Goal: Task Accomplishment & Management: Use online tool/utility

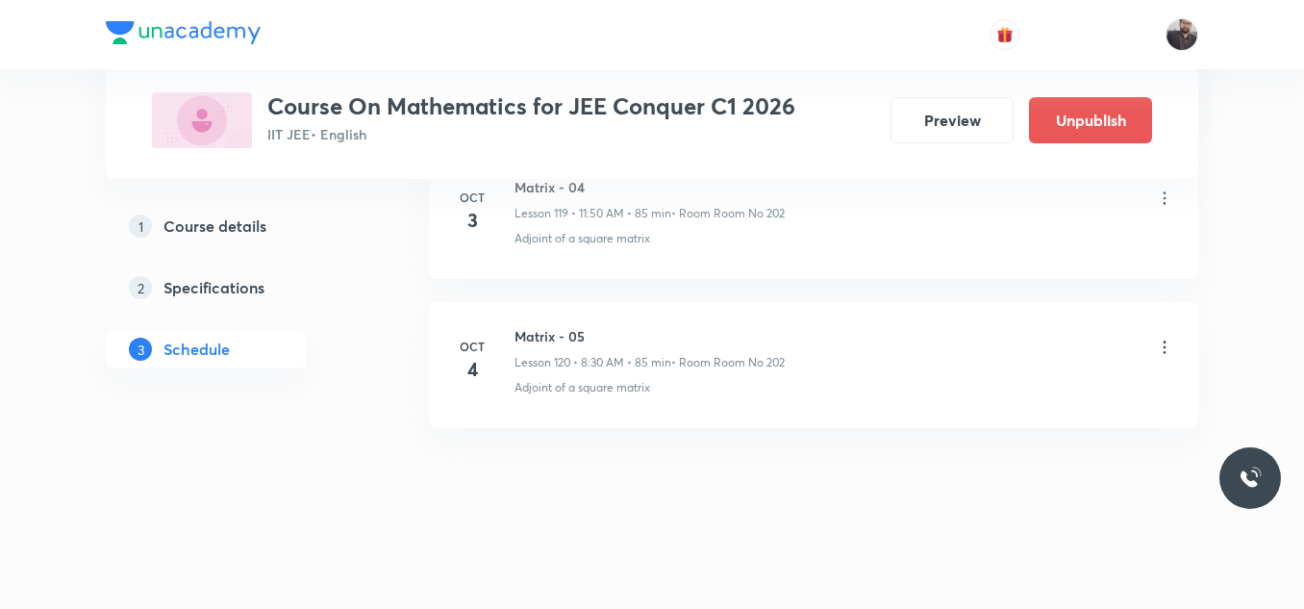
click at [1166, 344] on icon at bounding box center [1164, 347] width 19 height 19
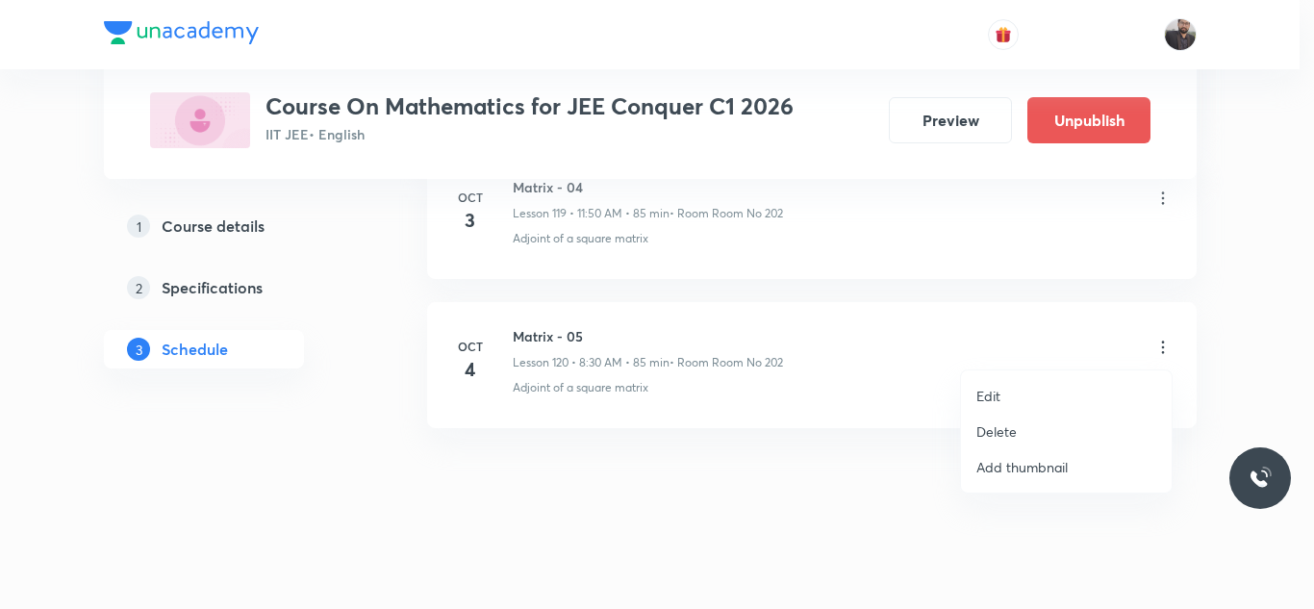
click at [989, 392] on p "Edit" at bounding box center [988, 396] width 24 height 20
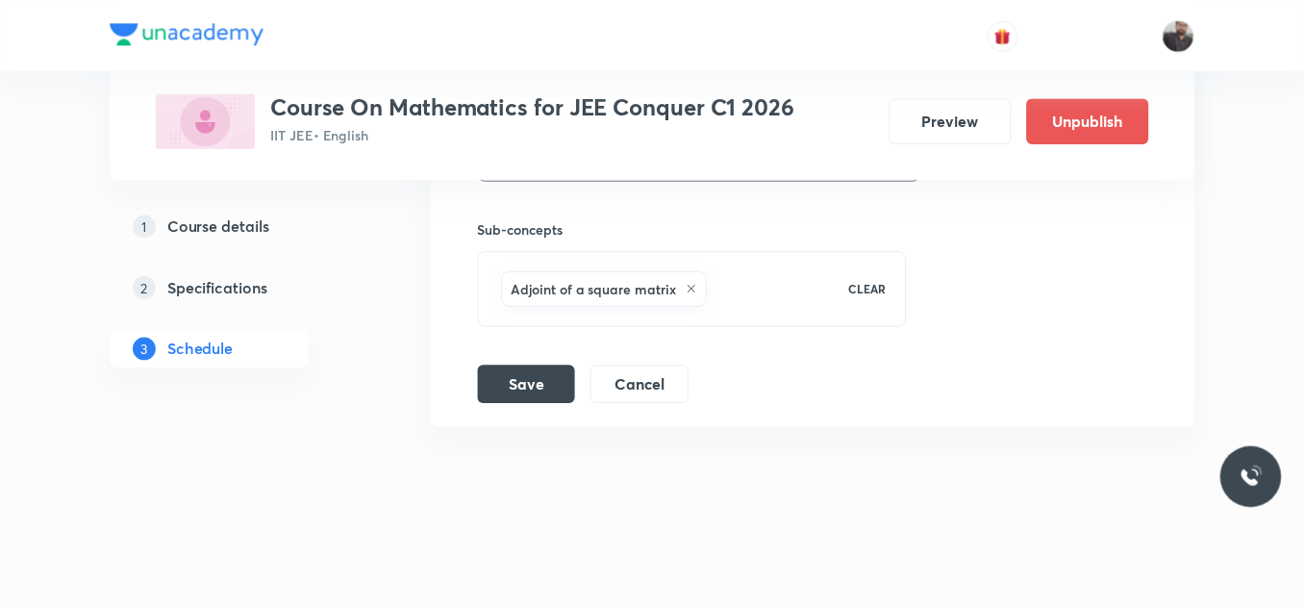
scroll to position [18793, 0]
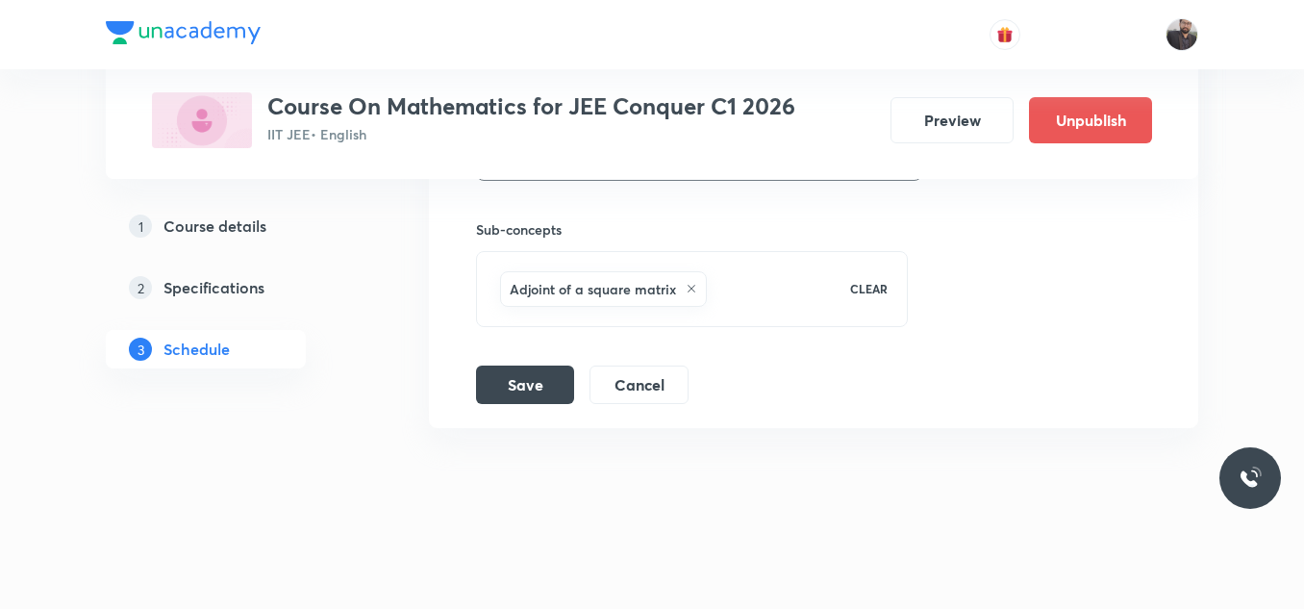
click at [688, 289] on icon at bounding box center [692, 289] width 12 height 12
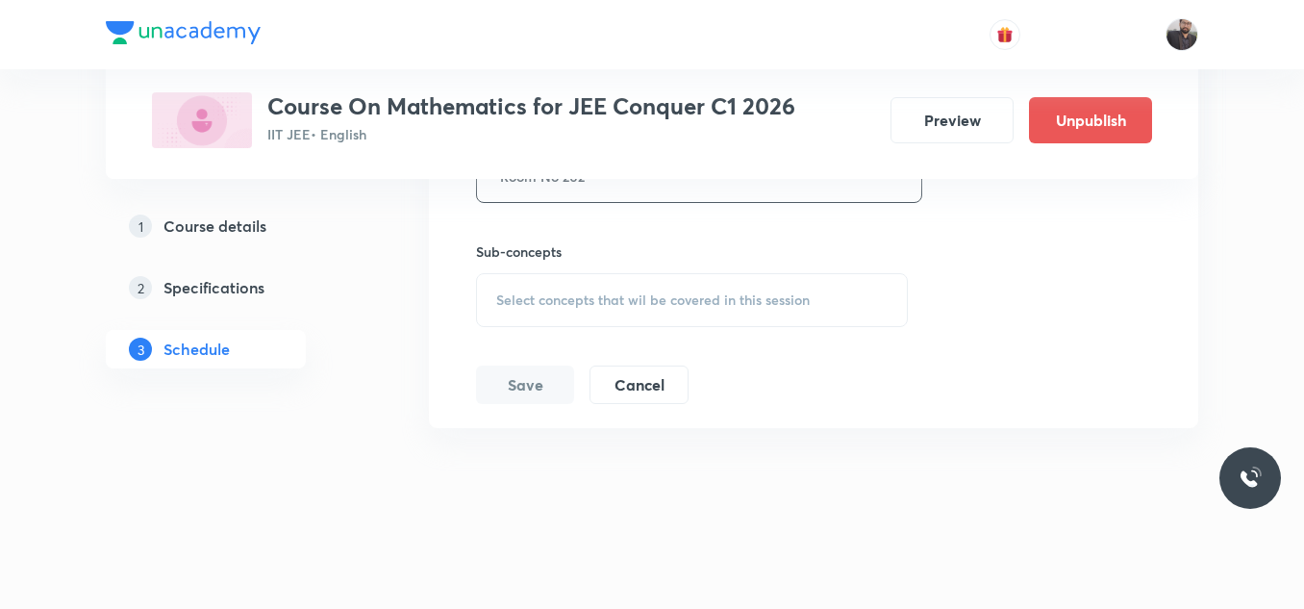
click at [669, 302] on span "Select concepts that wil be covered in this session" at bounding box center [653, 299] width 314 height 15
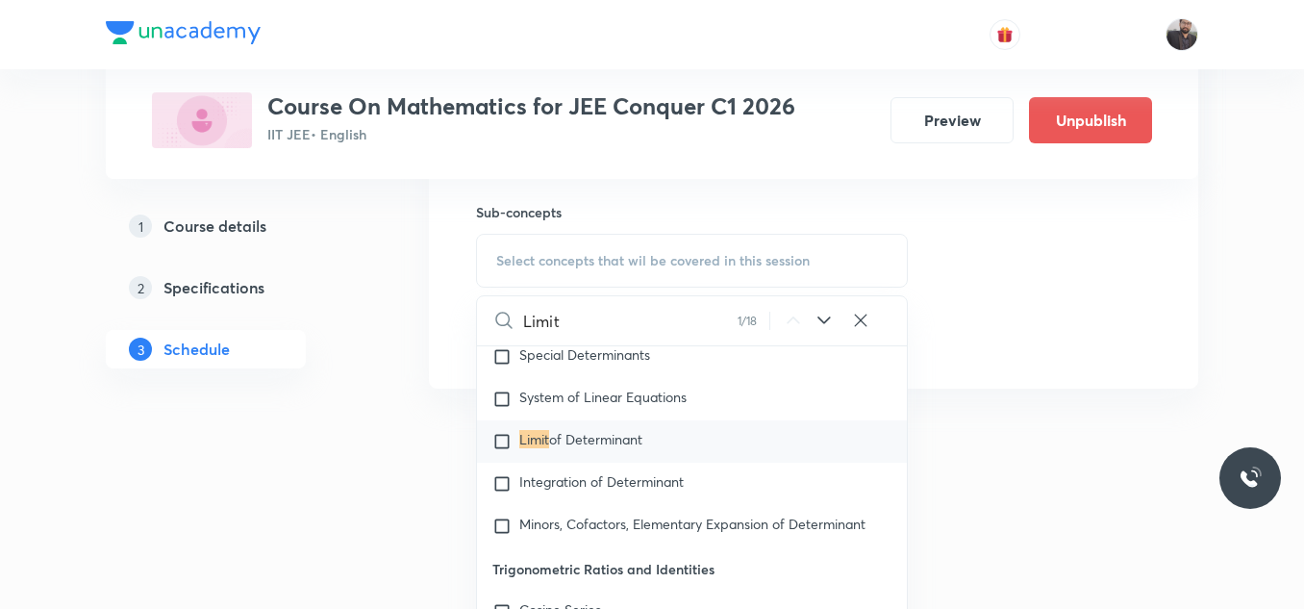
scroll to position [7949, 0]
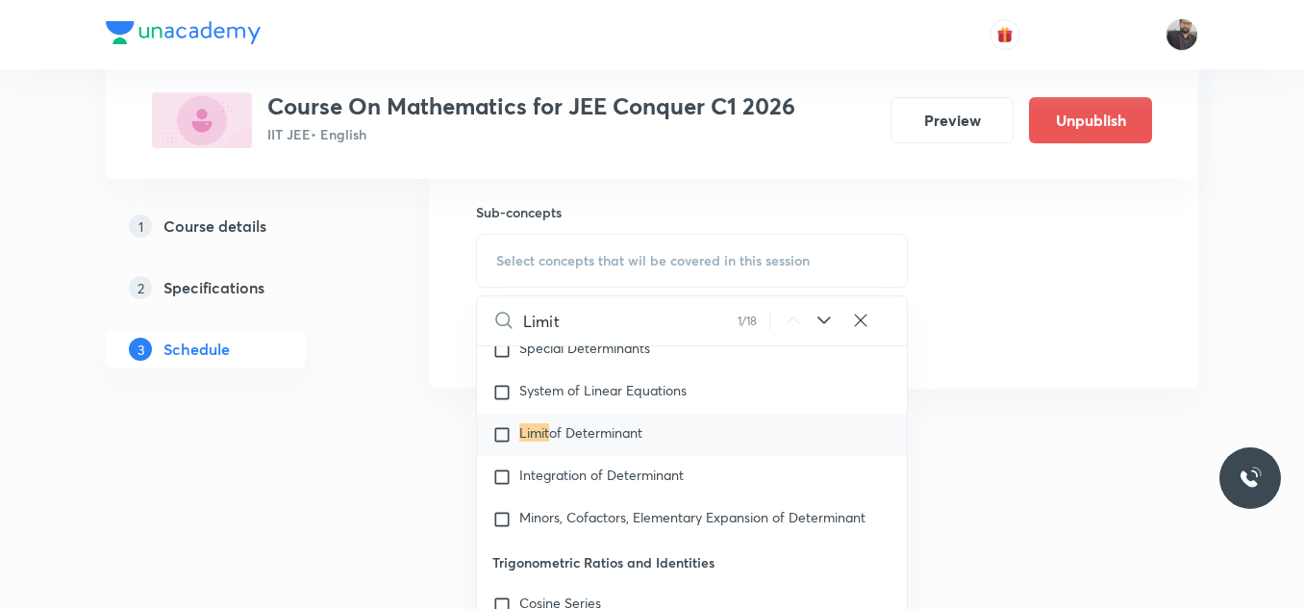
type input "Limit"
click at [572, 448] on div "Limit of Determinant" at bounding box center [692, 435] width 430 height 42
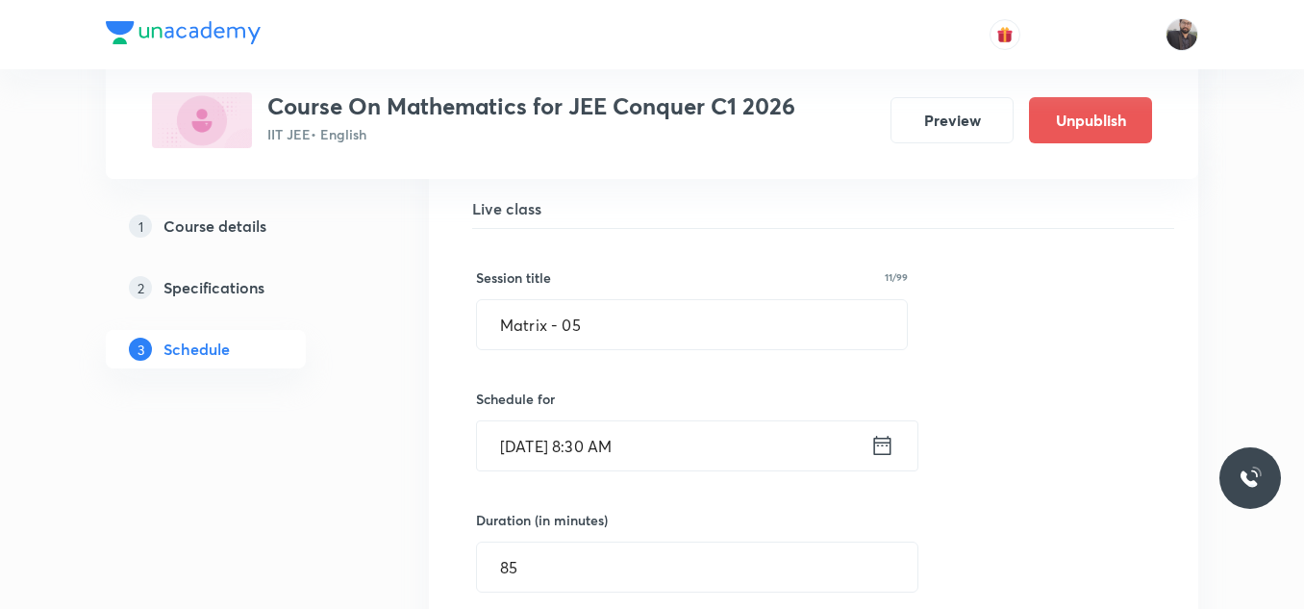
scroll to position [18109, 0]
click at [683, 315] on div "Session title 11/99 Matrix - 05 ​" at bounding box center [692, 312] width 432 height 83
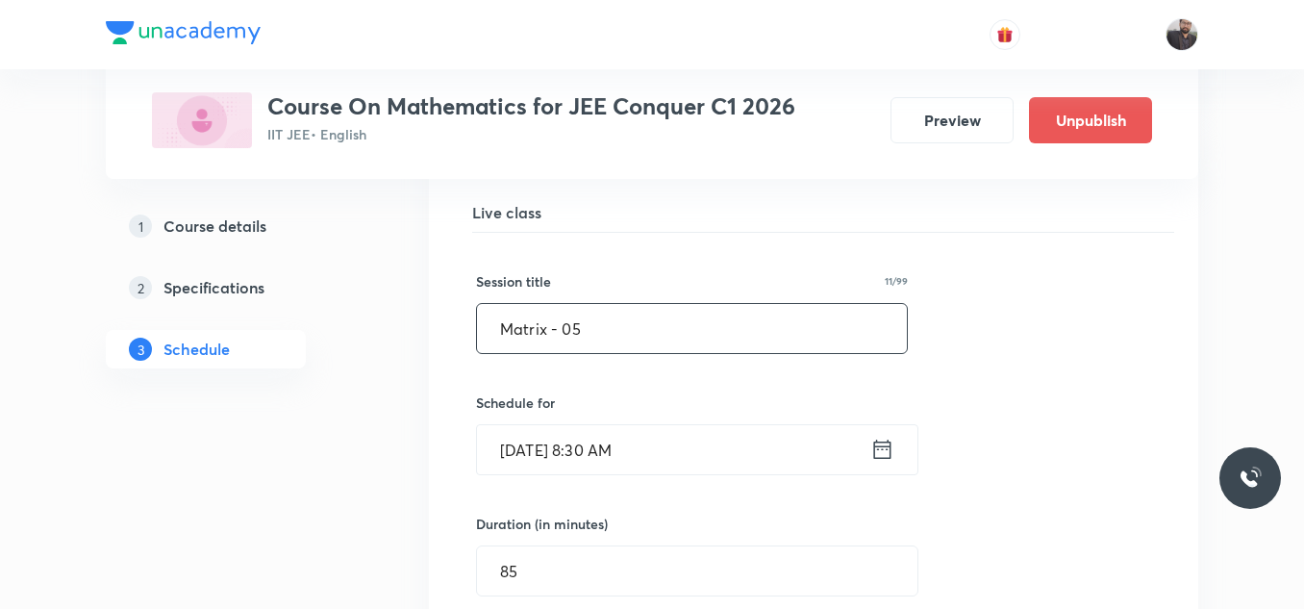
drag, startPoint x: 628, startPoint y: 347, endPoint x: 458, endPoint y: 323, distance: 172.0
click at [458, 323] on div "Matrix - 05 Lesson 120 • Room Room No 202 Adjoint of a square matrix Session 12…" at bounding box center [813, 607] width 721 height 925
paste input "Limit"
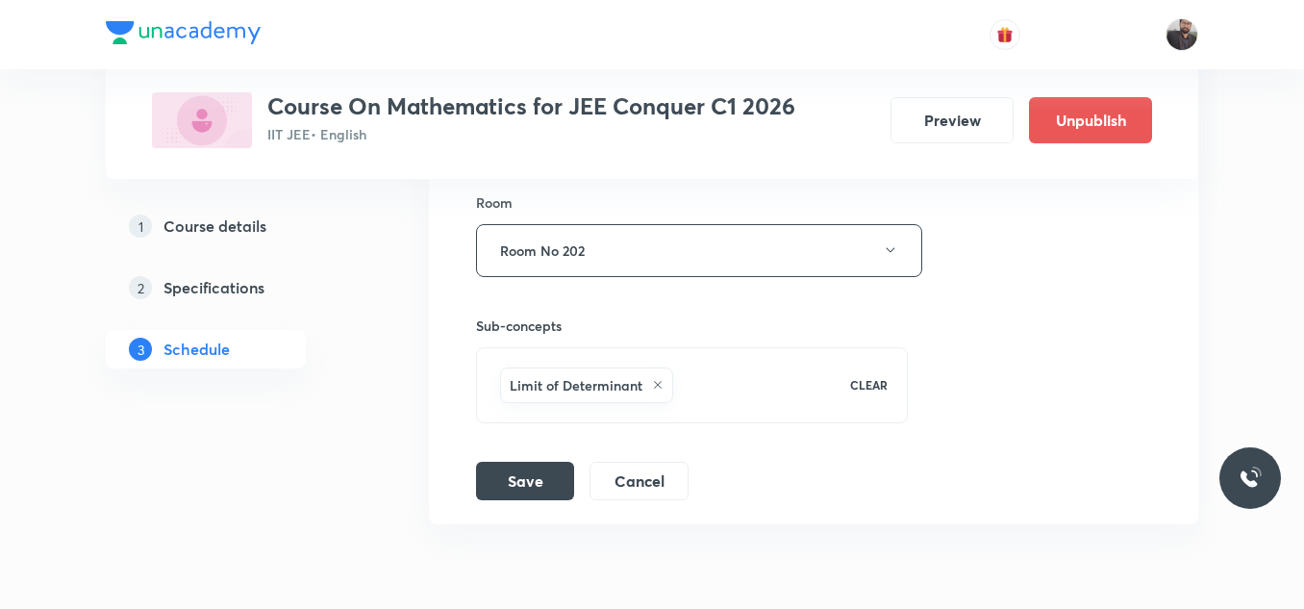
scroll to position [18680, 0]
type input "Limit - 01"
click at [503, 497] on button "Save" at bounding box center [525, 478] width 98 height 38
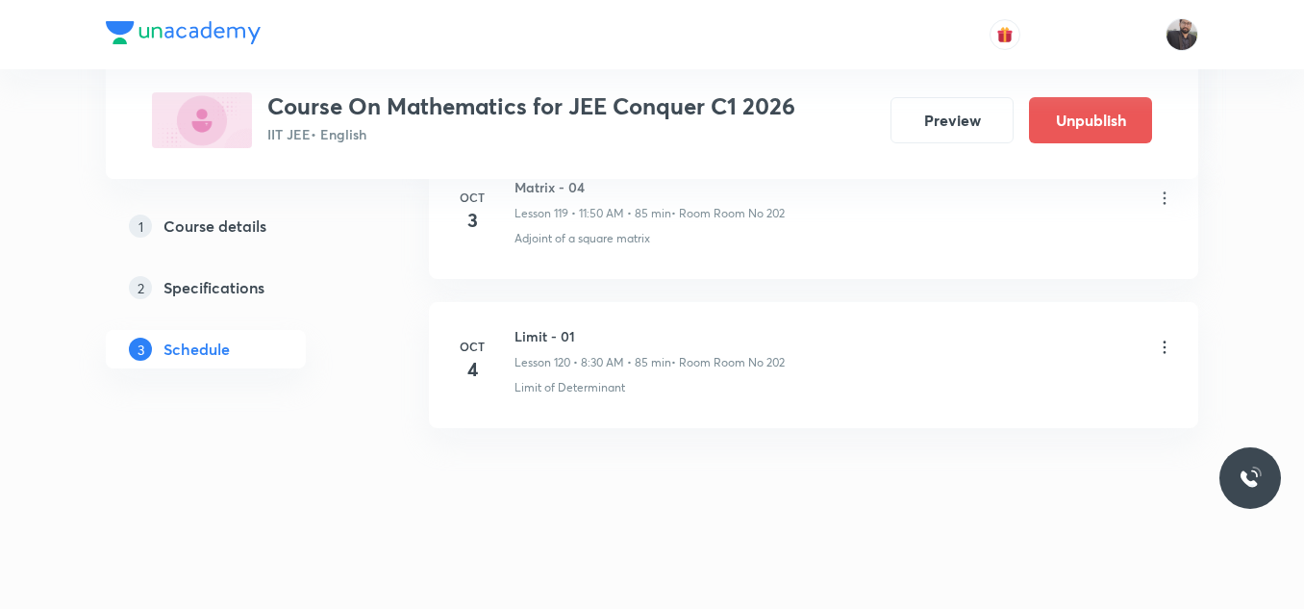
scroll to position [18053, 0]
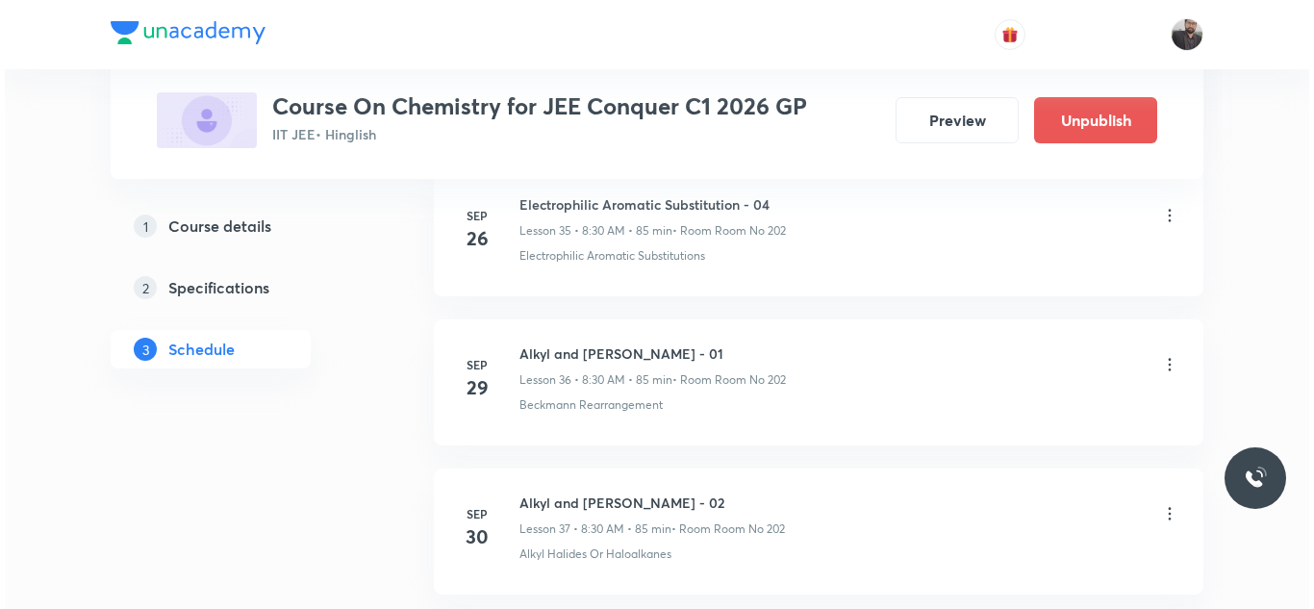
scroll to position [6748, 0]
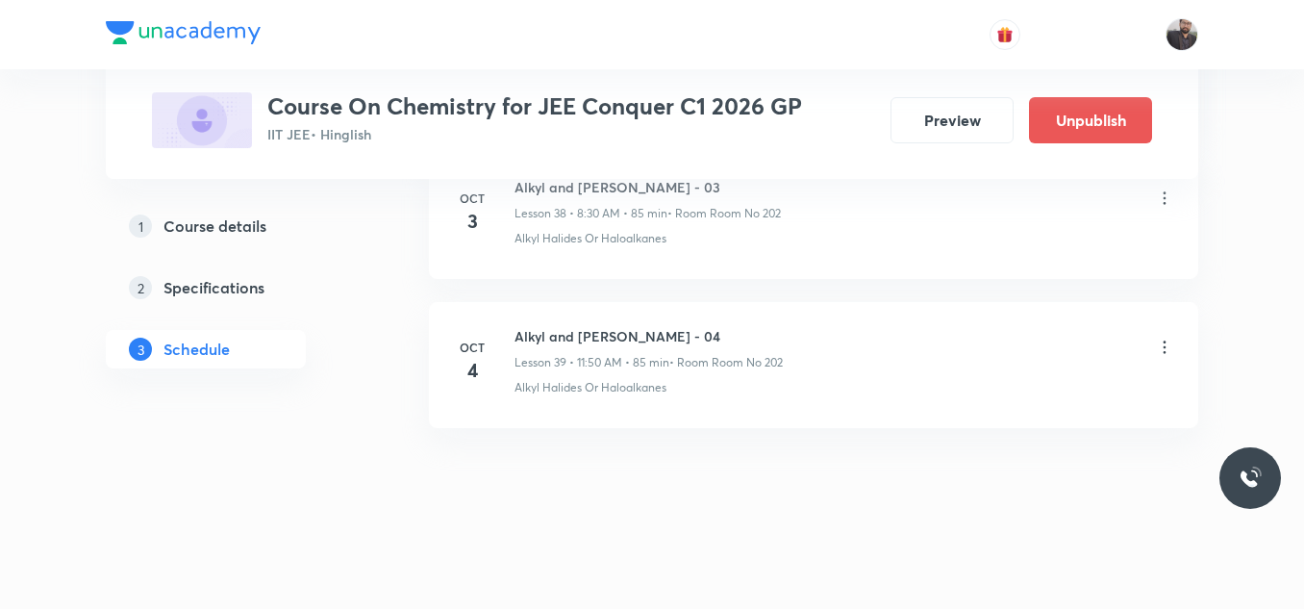
click at [1159, 347] on icon at bounding box center [1164, 347] width 19 height 19
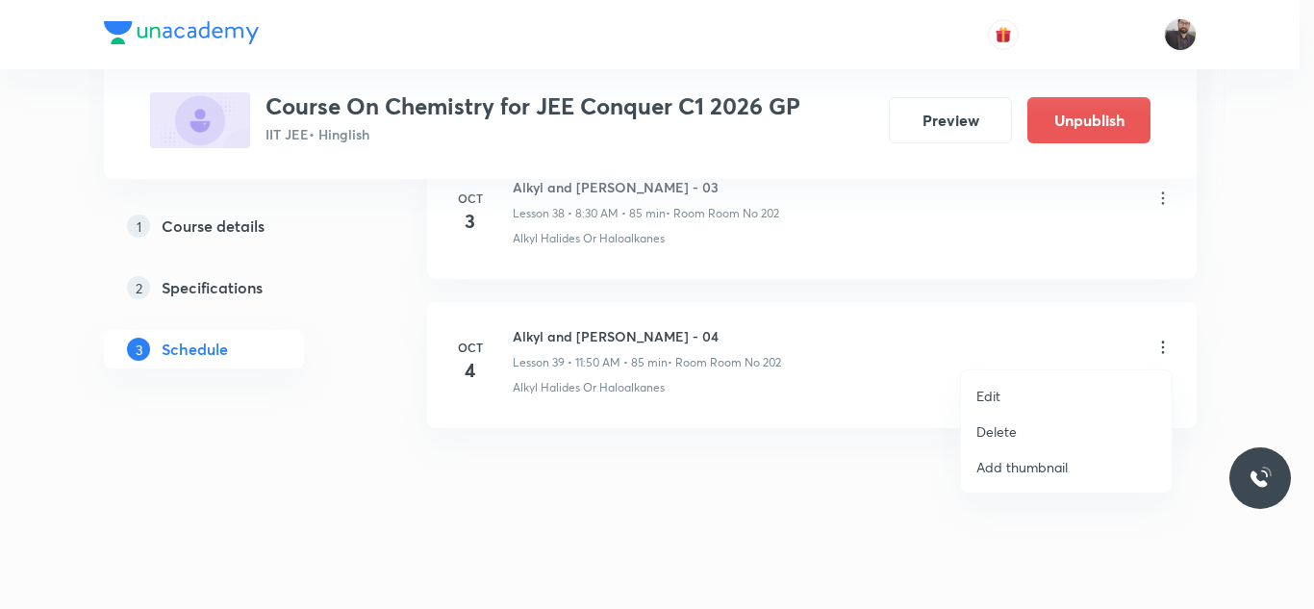
click at [1064, 394] on li "Edit" at bounding box center [1066, 396] width 211 height 36
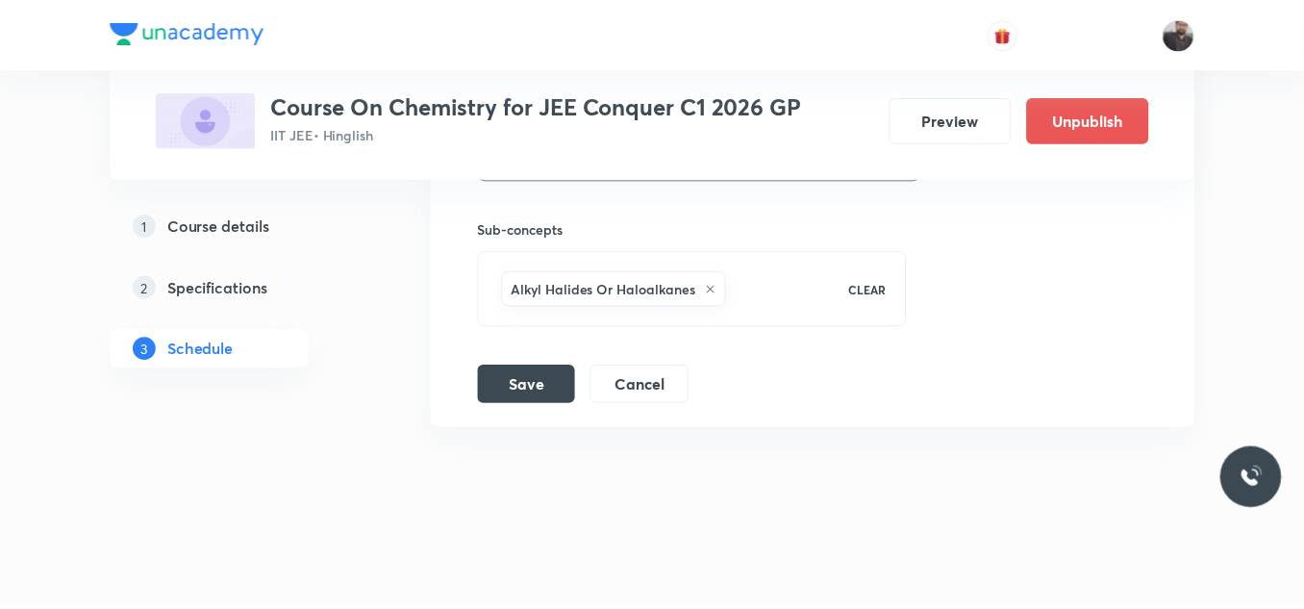
scroll to position [6604, 0]
click at [712, 290] on icon at bounding box center [711, 290] width 12 height 12
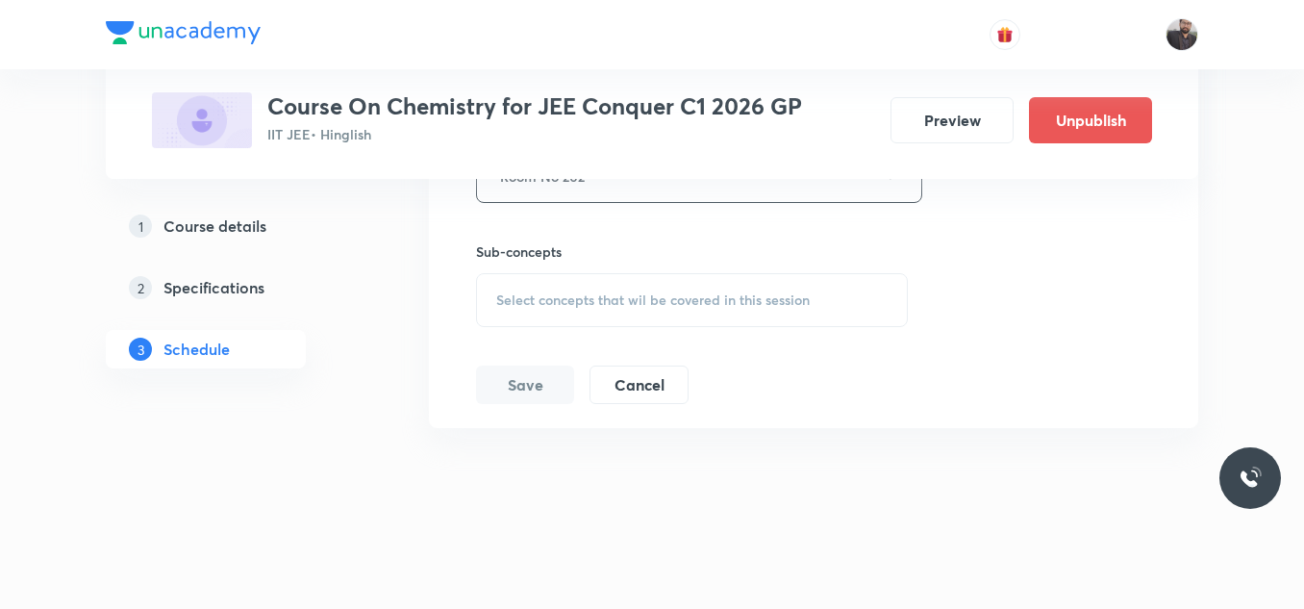
click at [706, 294] on span "Select concepts that wil be covered in this session" at bounding box center [653, 299] width 314 height 15
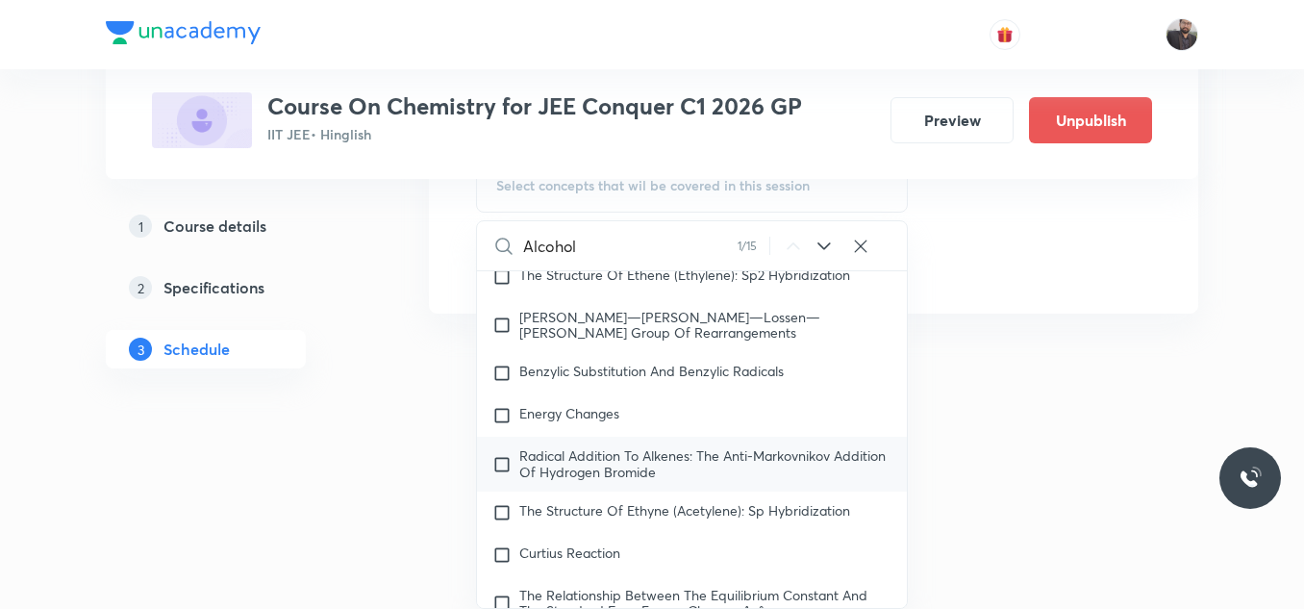
scroll to position [33109, 0]
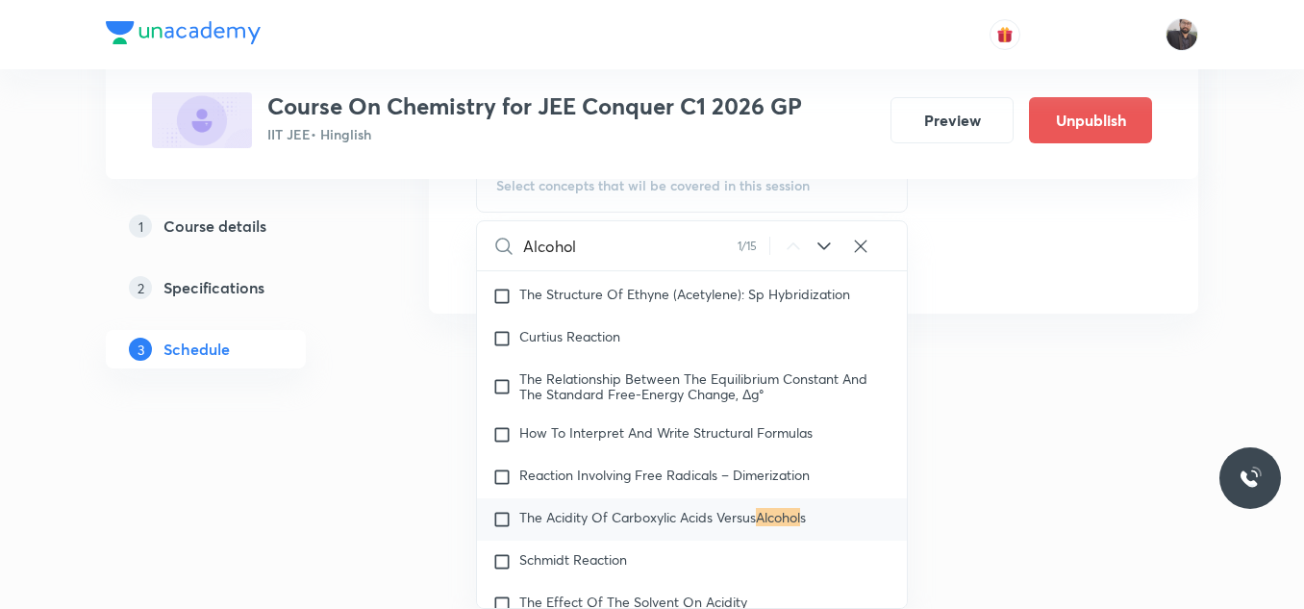
type input "Alcohol"
drag, startPoint x: 637, startPoint y: 539, endPoint x: 641, endPoint y: 519, distance: 19.6
click at [641, 519] on div "The Acidity Of Carboxylic Acids Versus Alcohol s" at bounding box center [692, 519] width 430 height 42
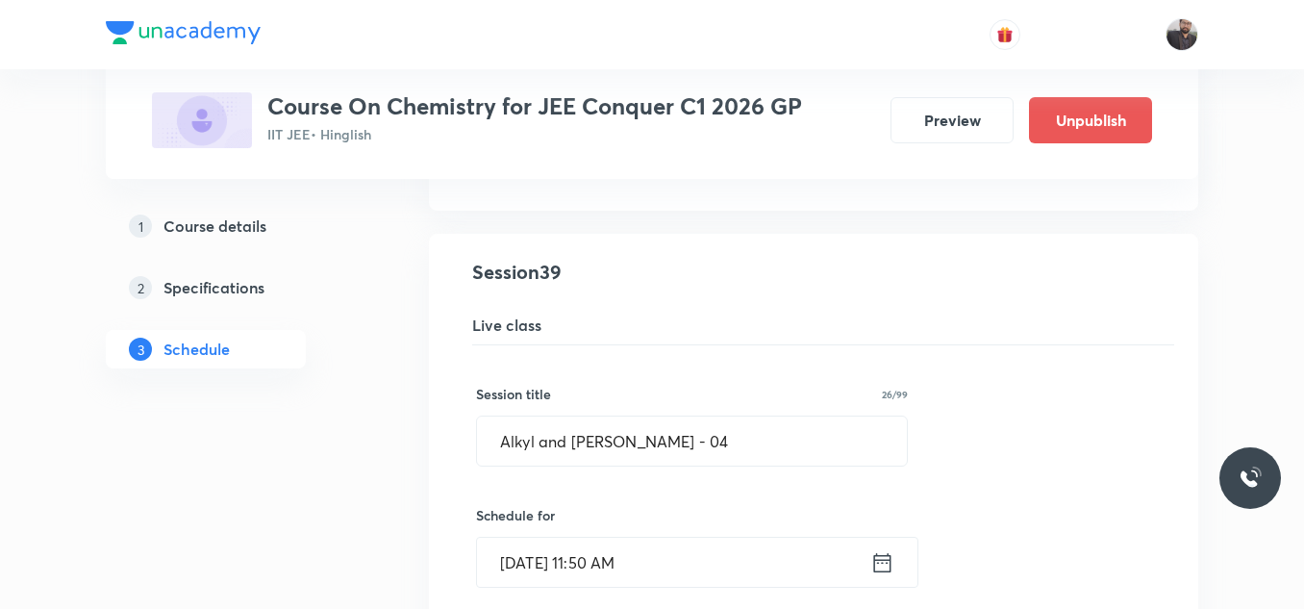
scroll to position [5828, 0]
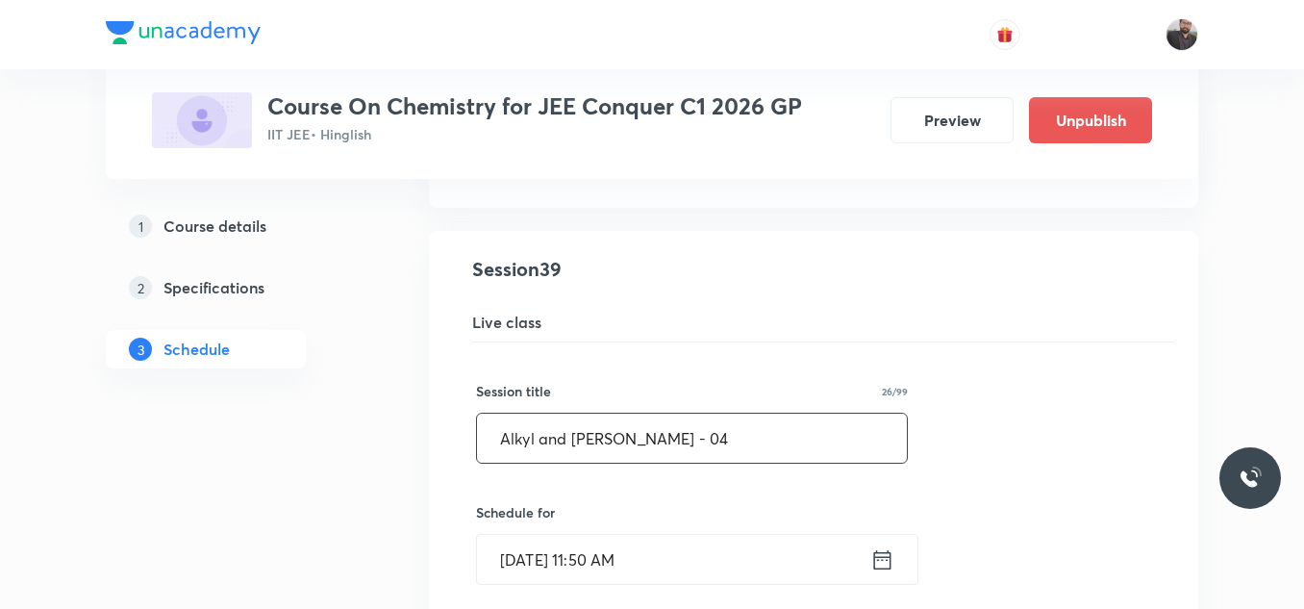
drag, startPoint x: 722, startPoint y: 433, endPoint x: 467, endPoint y: 438, distance: 255.9
paste input "Alcohol Phenol Ether"
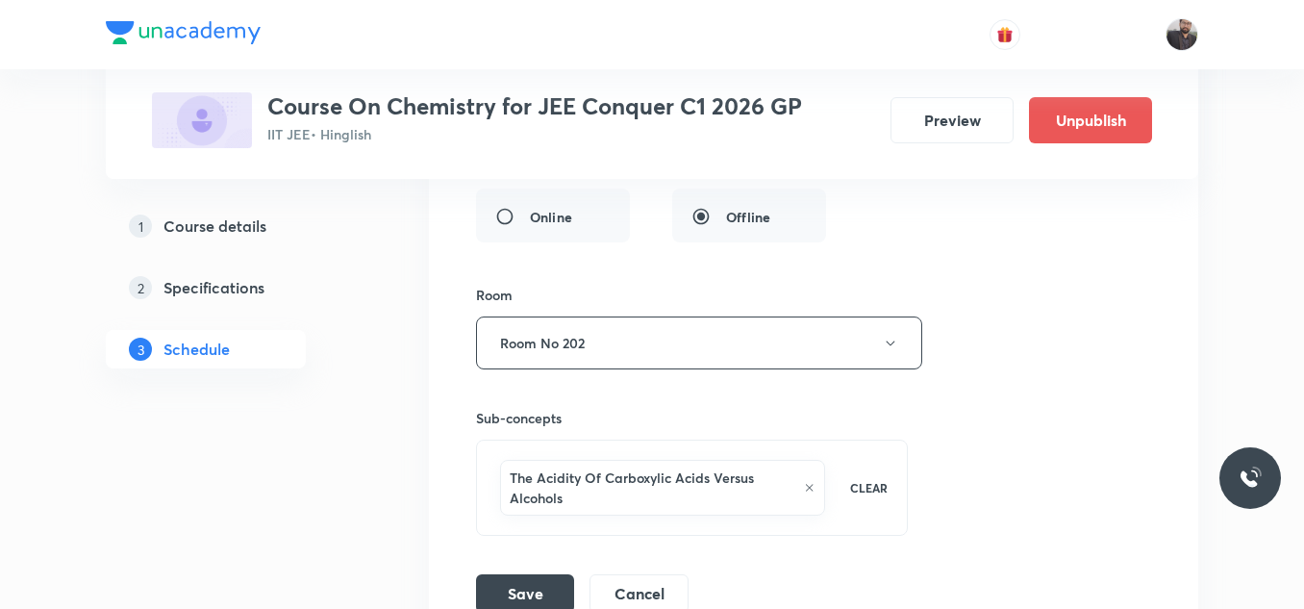
scroll to position [6460, 0]
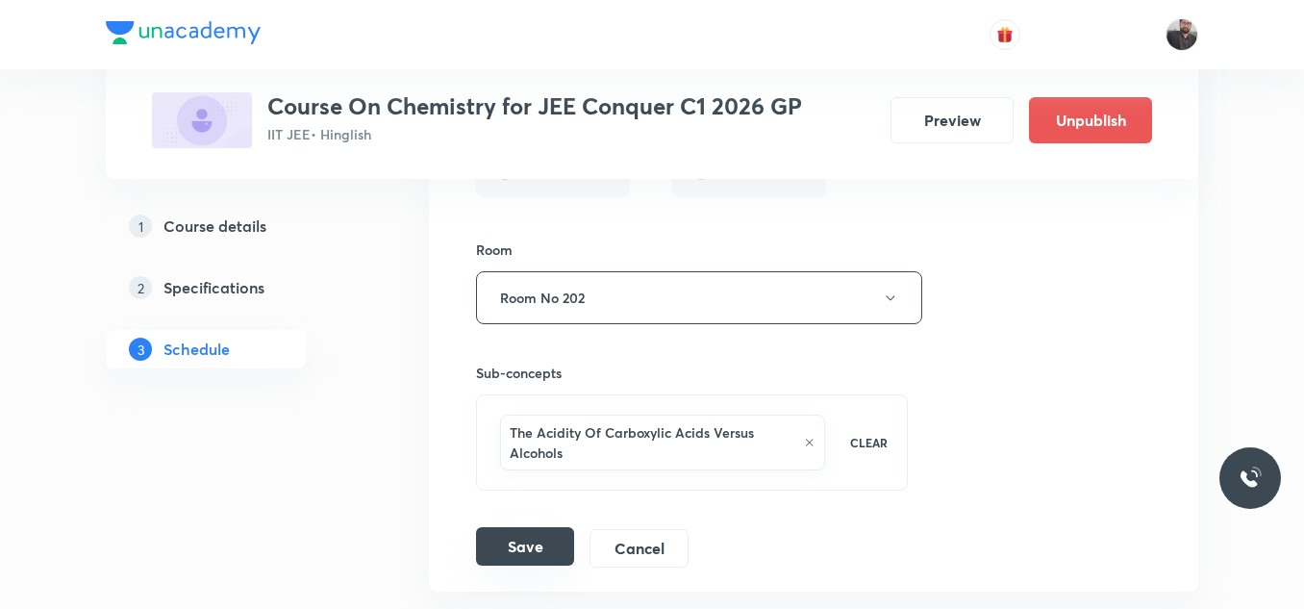
type input "Alcohol Phenol Ether - 01"
click at [532, 553] on button "Save" at bounding box center [525, 546] width 98 height 38
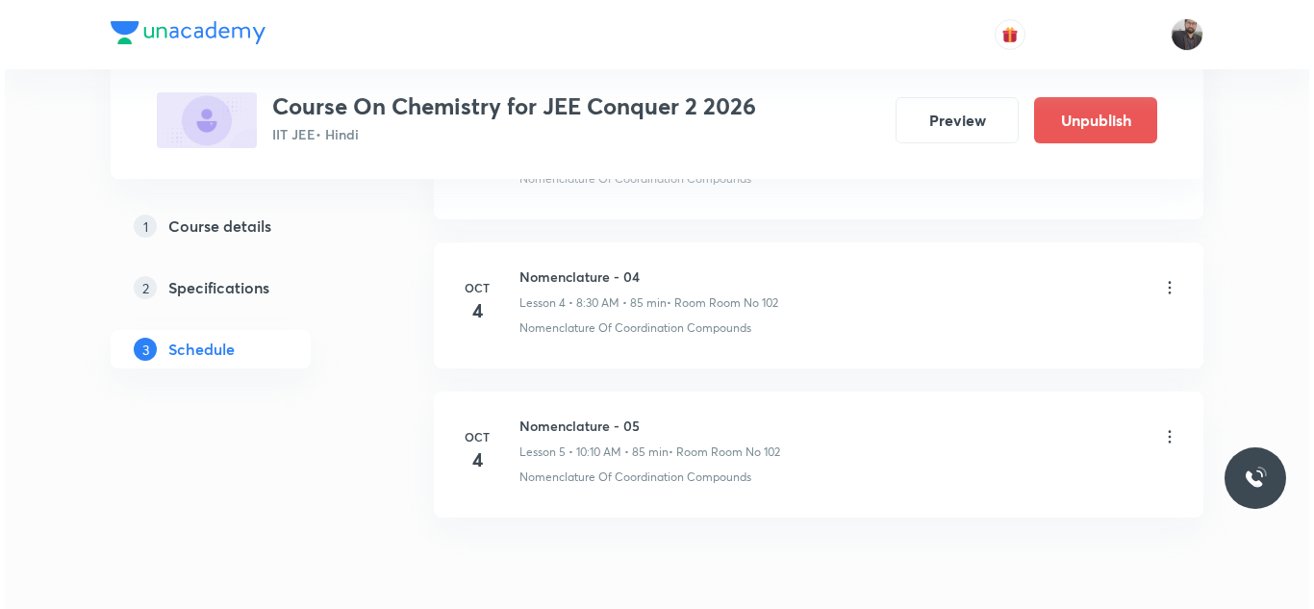
scroll to position [1679, 0]
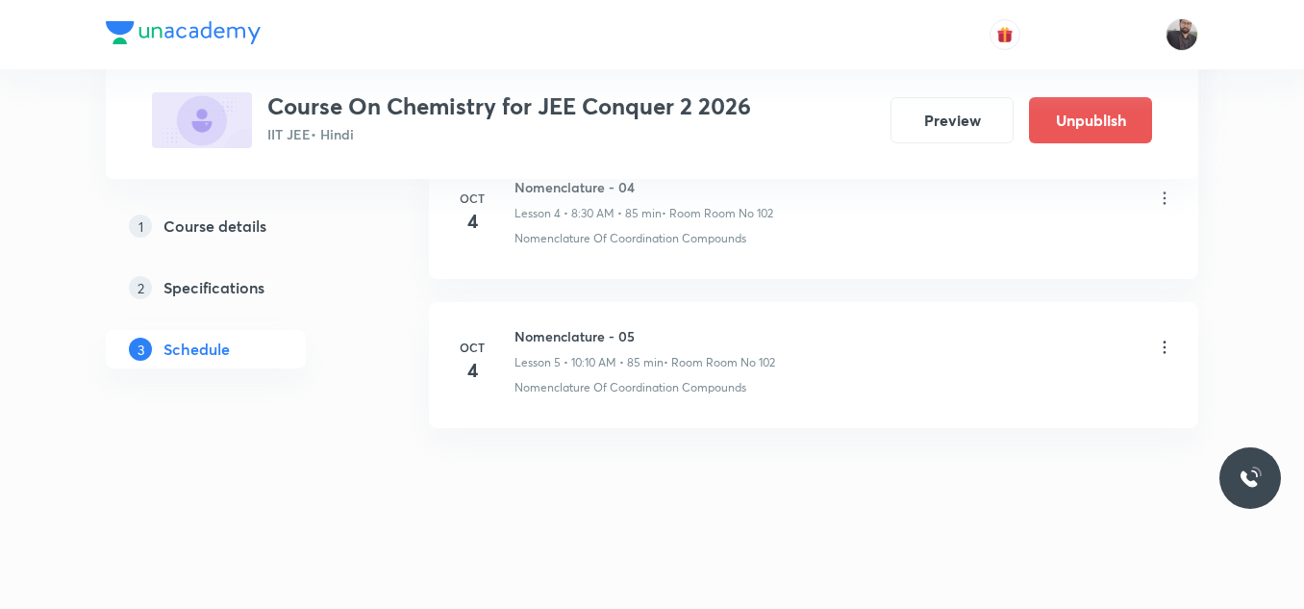
click at [1162, 351] on icon at bounding box center [1164, 347] width 19 height 19
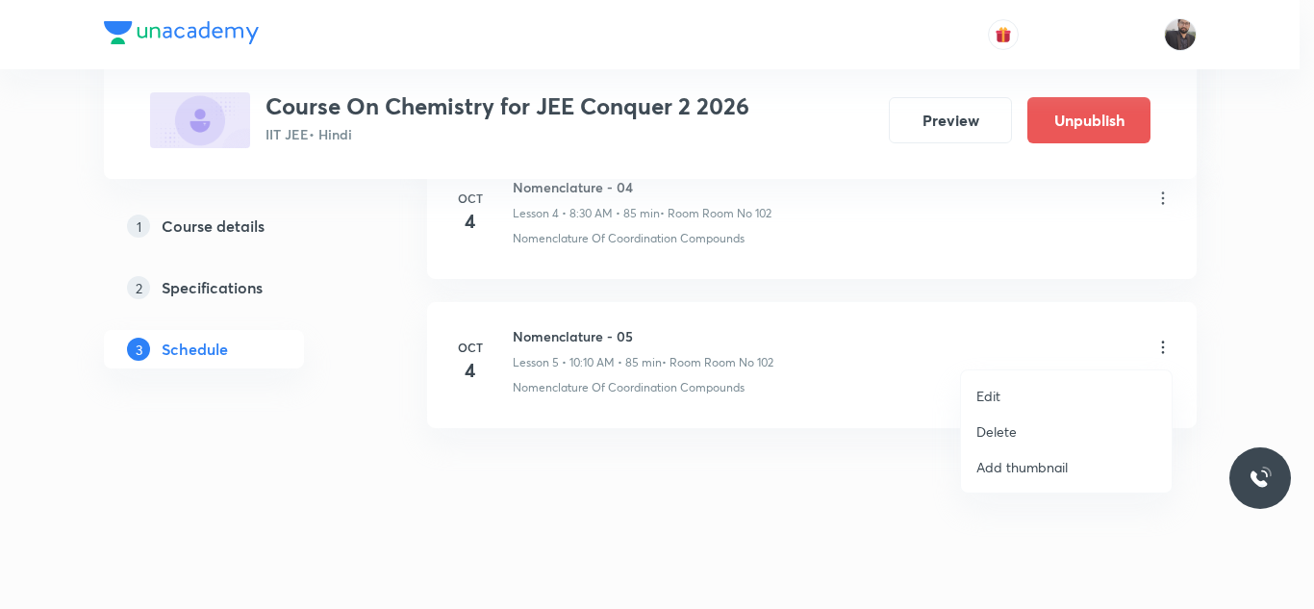
click at [1046, 392] on li "Edit" at bounding box center [1066, 396] width 211 height 36
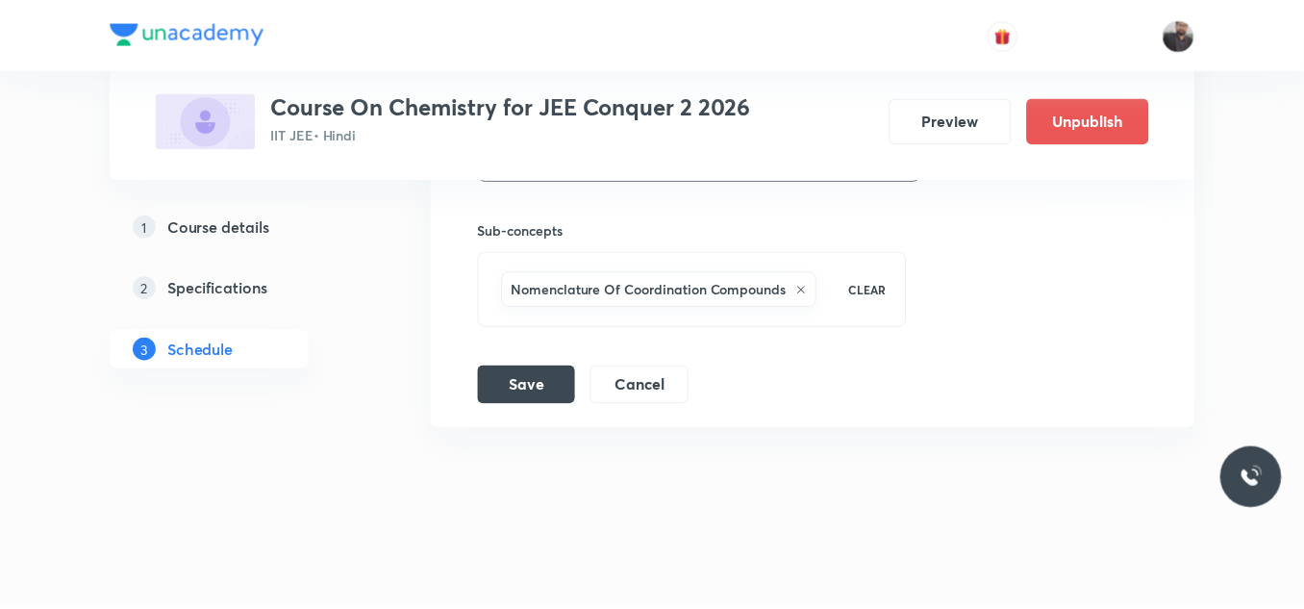
scroll to position [1534, 0]
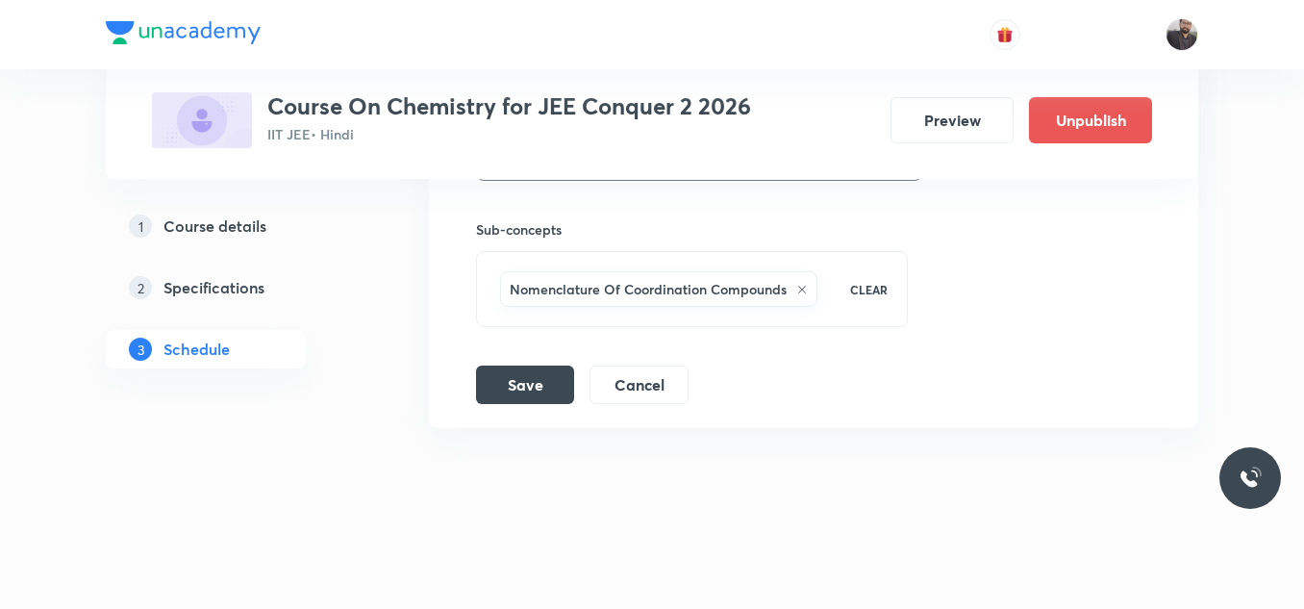
click at [796, 289] on icon at bounding box center [802, 290] width 12 height 12
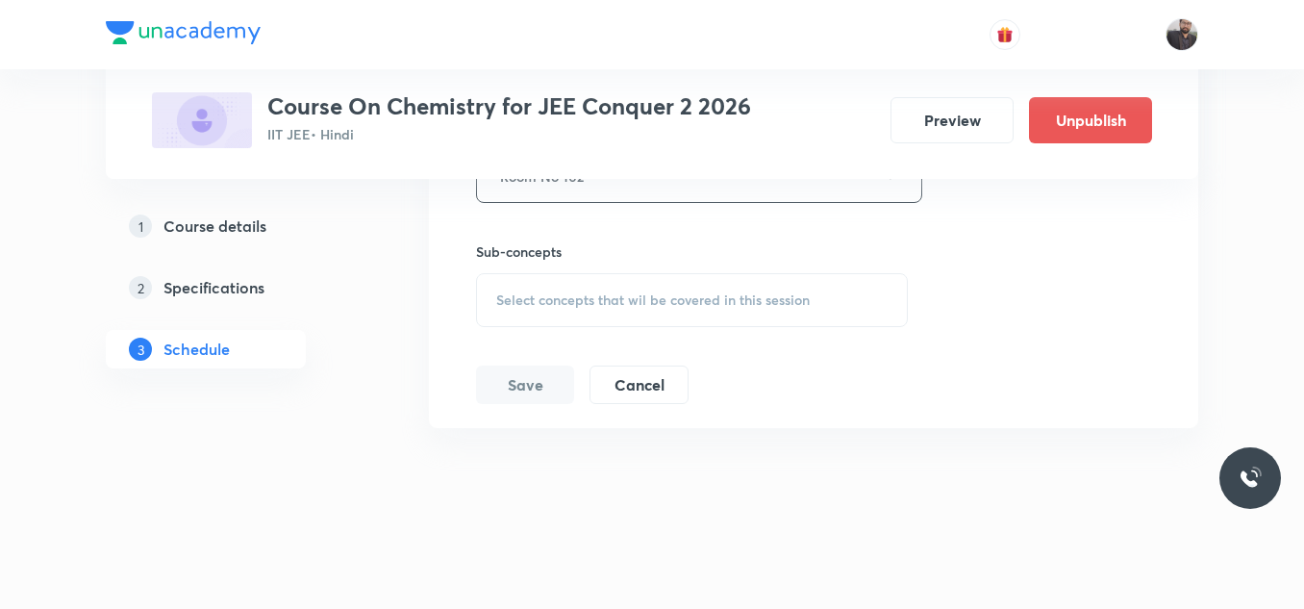
click at [669, 295] on span "Select concepts that wil be covered in this session" at bounding box center [653, 299] width 314 height 15
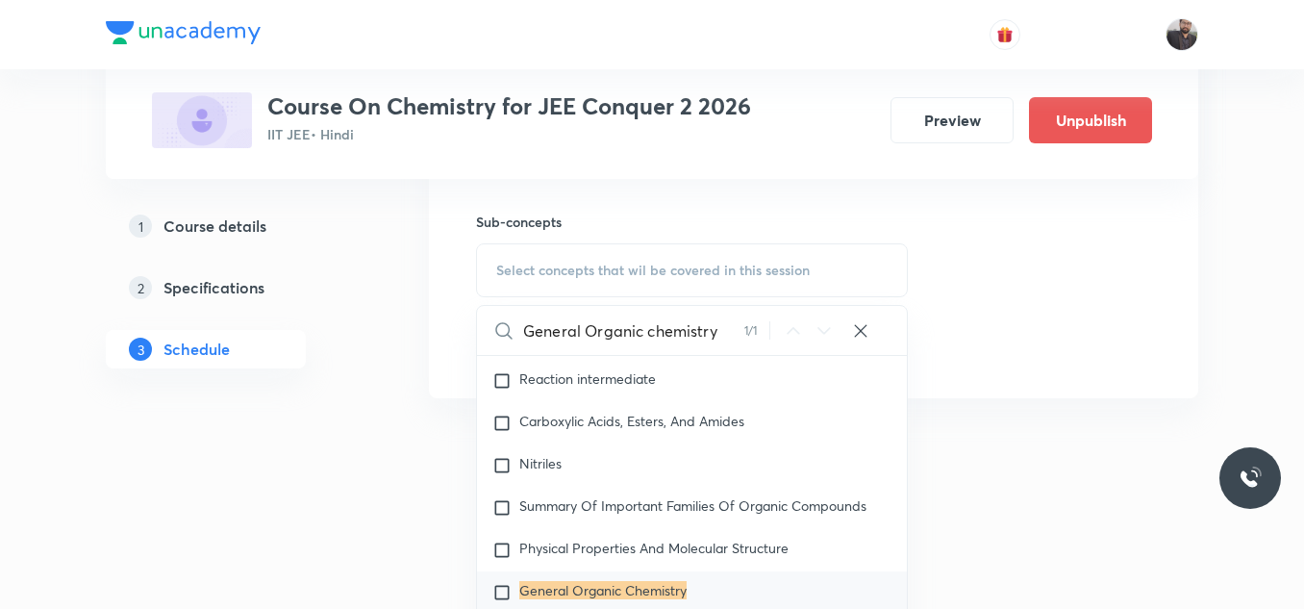
scroll to position [1627, 0]
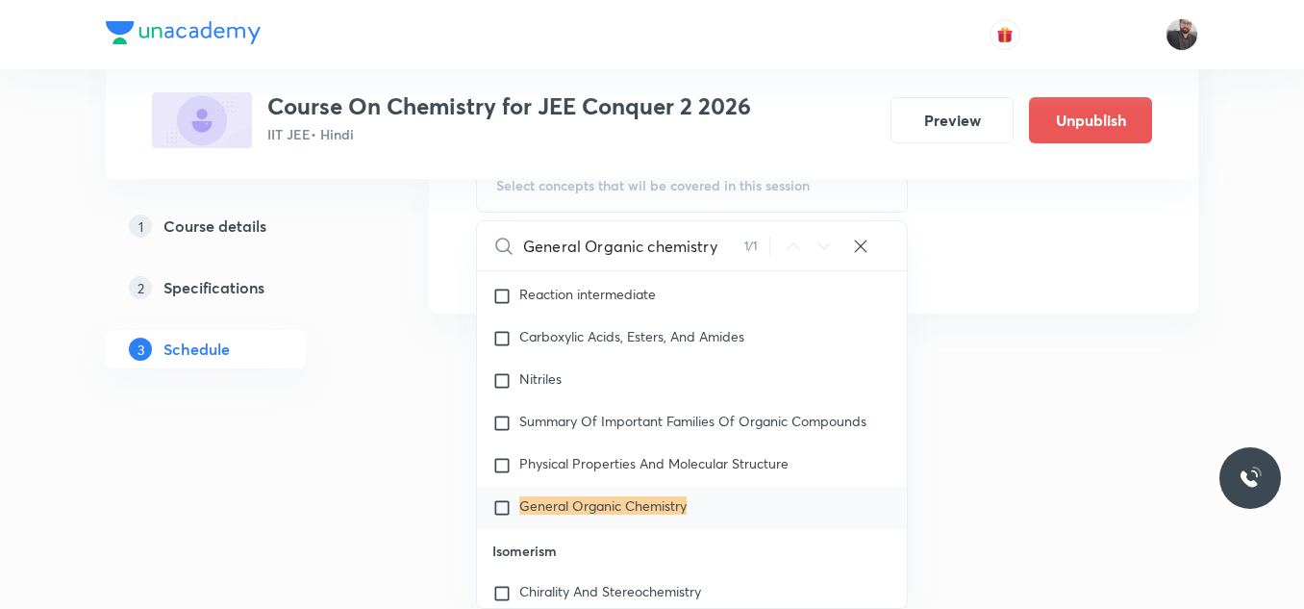
type input "General Organic chemistry"
click at [636, 515] on mark "General Organic Chemistry" at bounding box center [602, 505] width 167 height 18
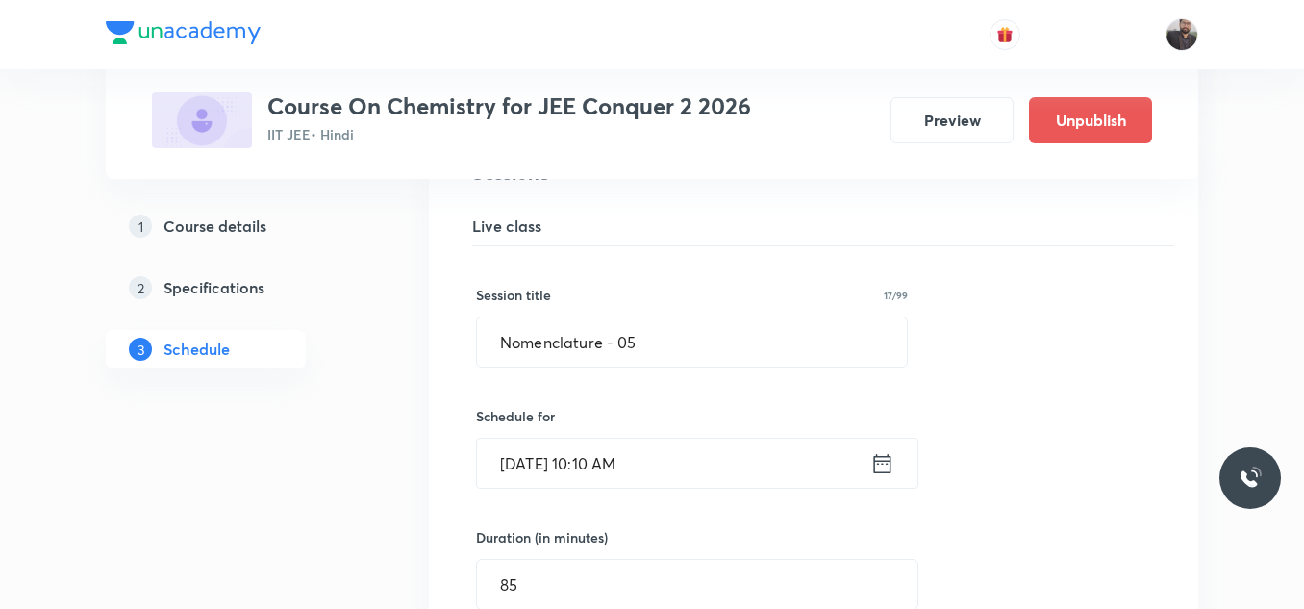
scroll to position [850, 0]
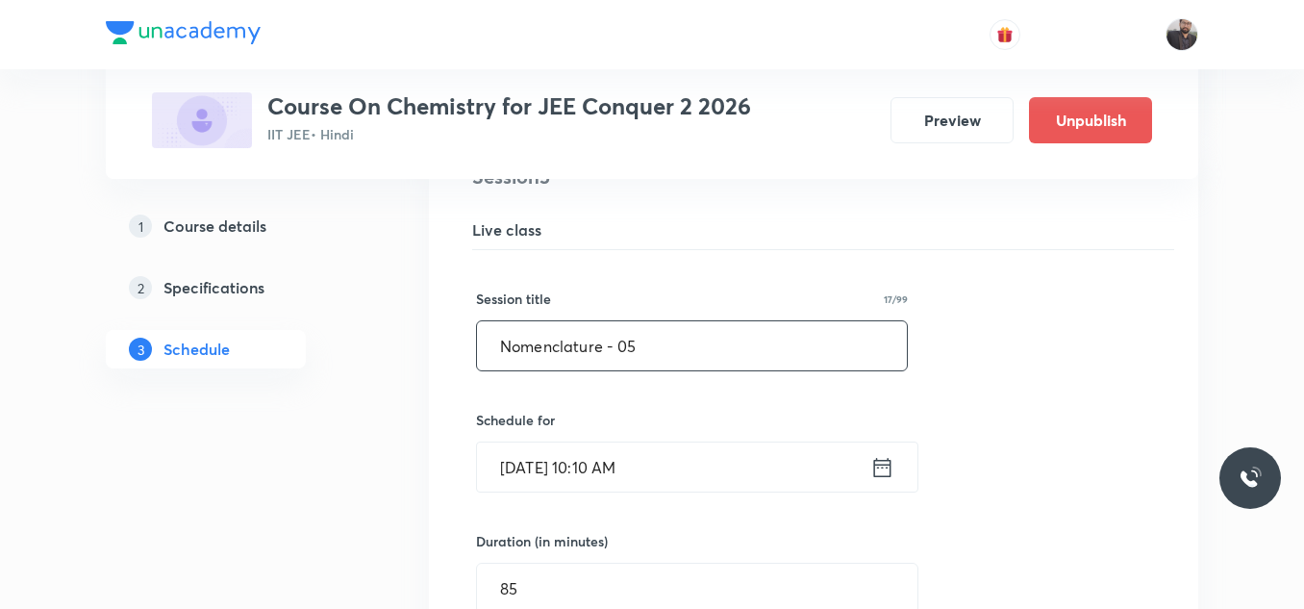
drag, startPoint x: 576, startPoint y: 342, endPoint x: 387, endPoint y: 338, distance: 189.6
click at [387, 338] on div "Plus Courses Course On Chemistry for JEE Conquer 2 2026 IIT JEE • Hindi Preview…" at bounding box center [652, 257] width 1093 height 2001
paste input "General Organic chemistry"
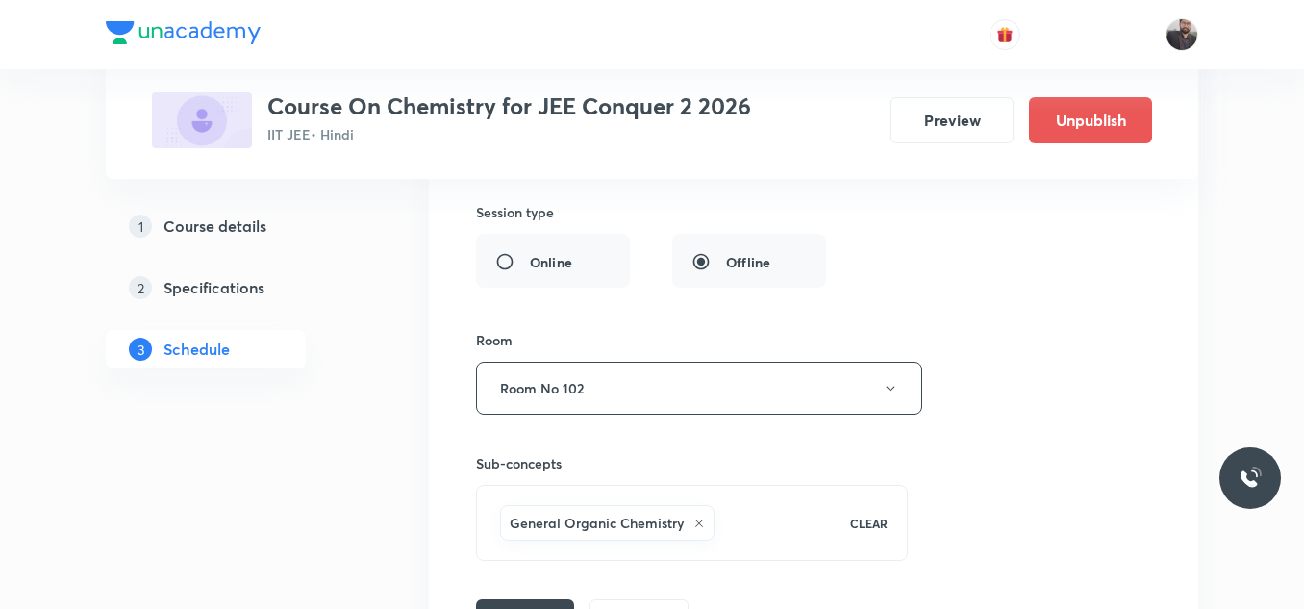
scroll to position [1337, 0]
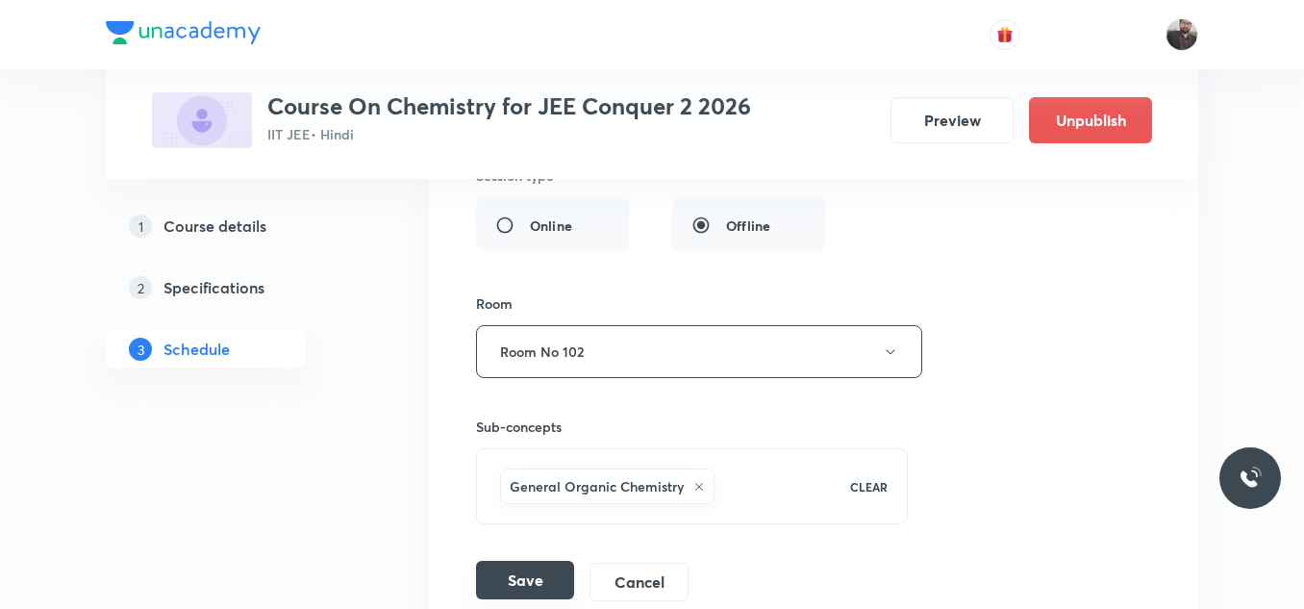
type input "General Organic chemistry - 01"
click at [523, 594] on button "Save" at bounding box center [525, 580] width 98 height 38
